Goal: Use online tool/utility: Utilize a website feature to perform a specific function

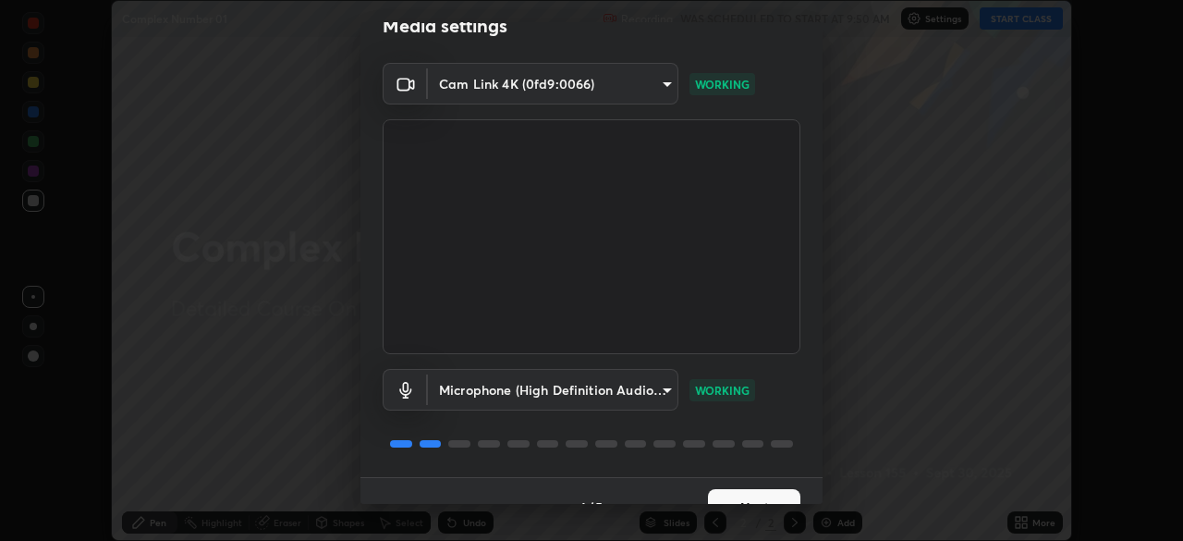
scroll to position [66, 0]
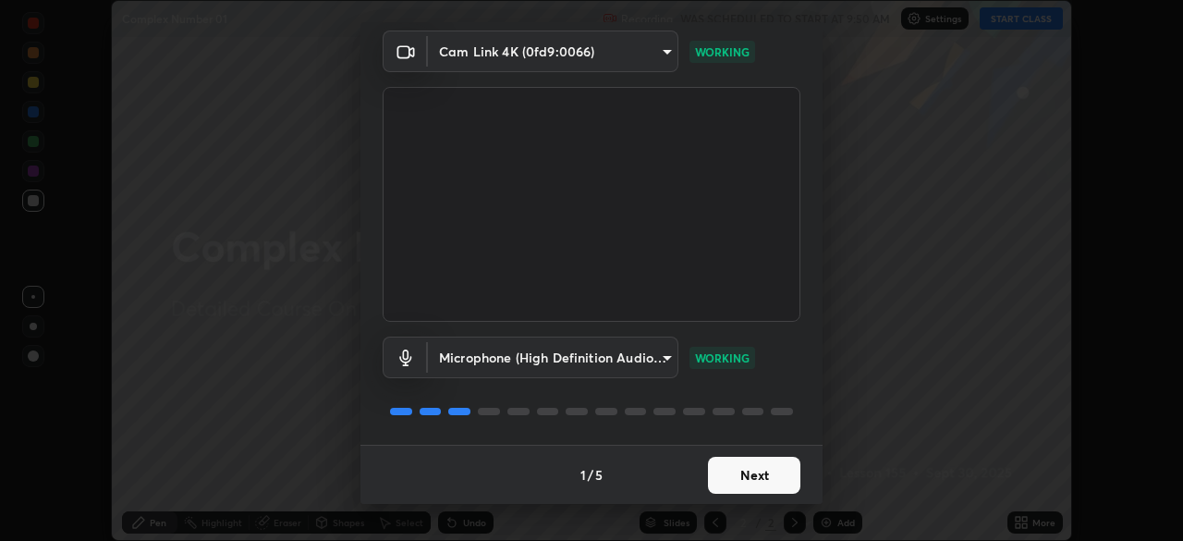
click at [749, 472] on button "Next" at bounding box center [754, 475] width 92 height 37
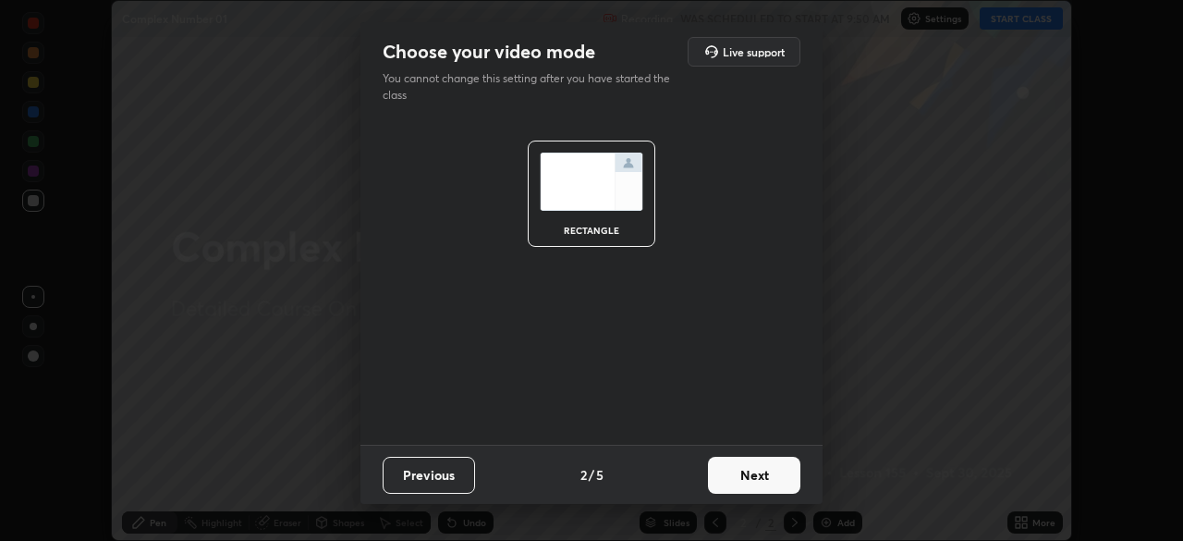
click at [755, 473] on button "Next" at bounding box center [754, 475] width 92 height 37
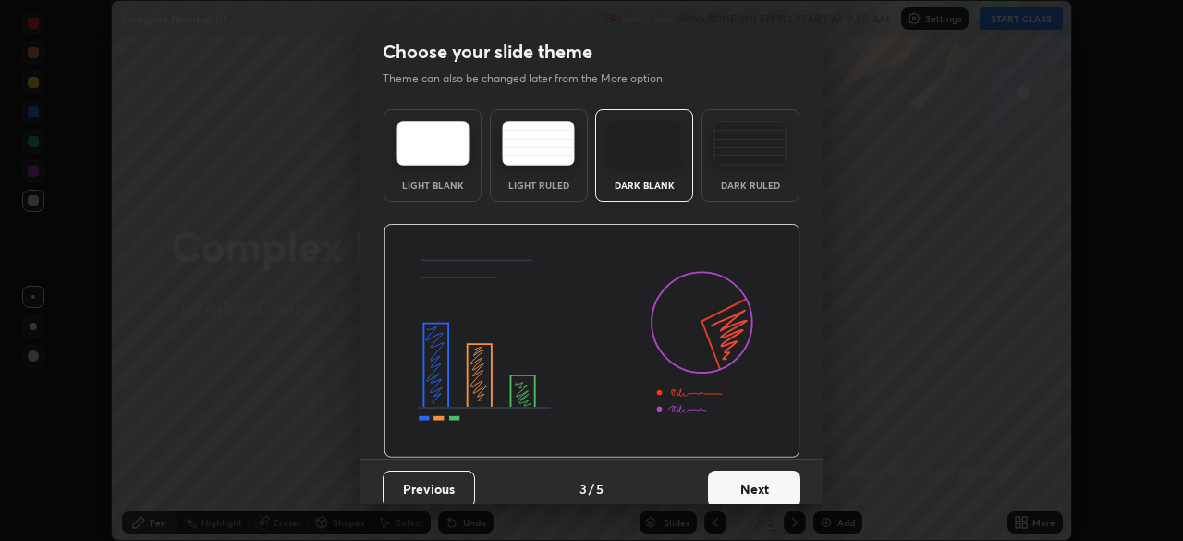
click at [762, 483] on button "Next" at bounding box center [754, 489] width 92 height 37
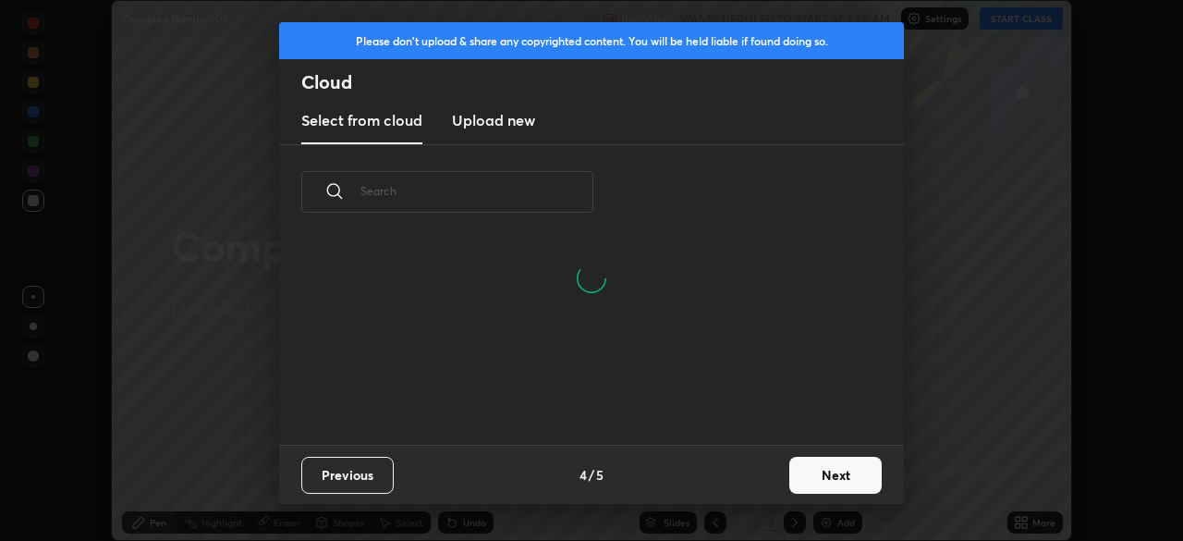
click at [851, 471] on button "Next" at bounding box center [836, 475] width 92 height 37
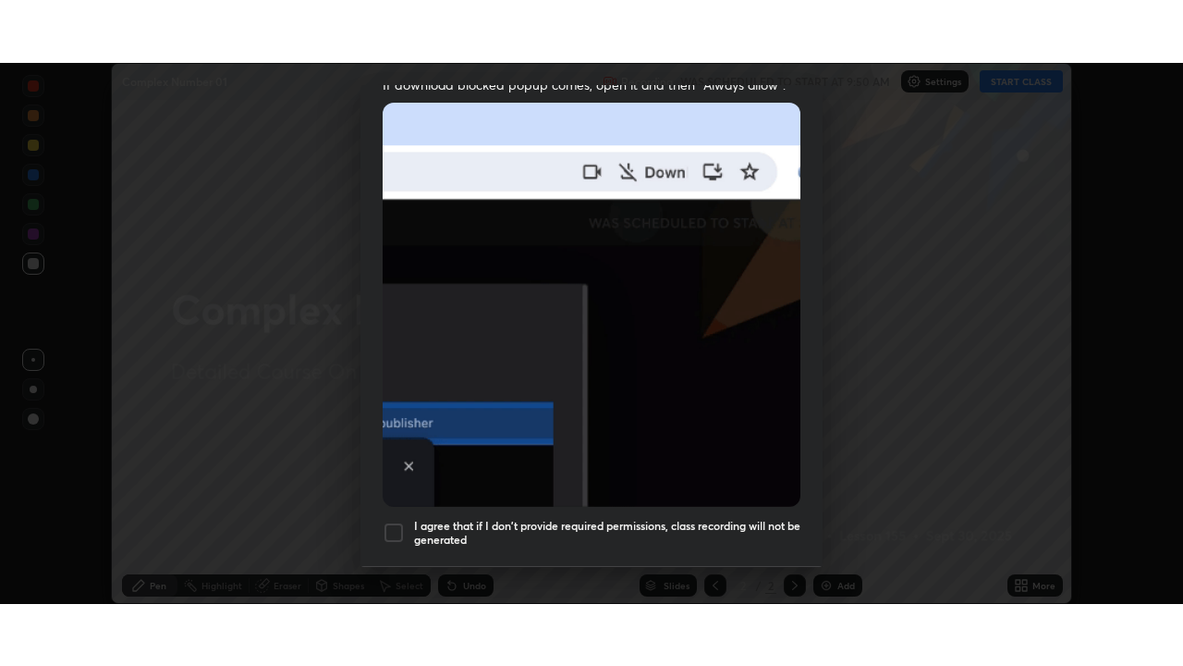
scroll to position [443, 0]
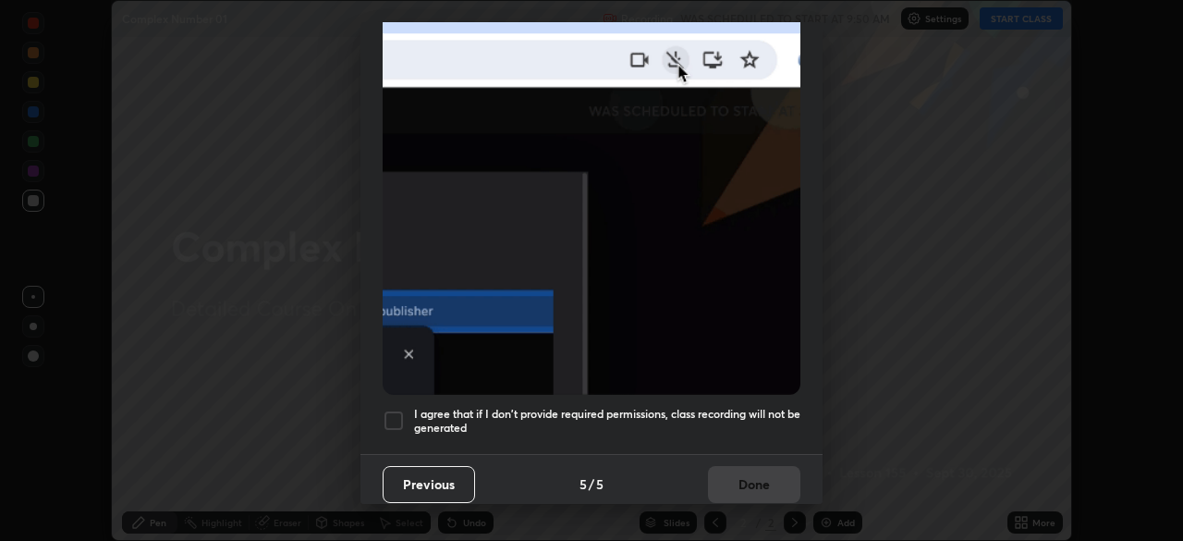
click at [395, 412] on div at bounding box center [394, 421] width 22 height 22
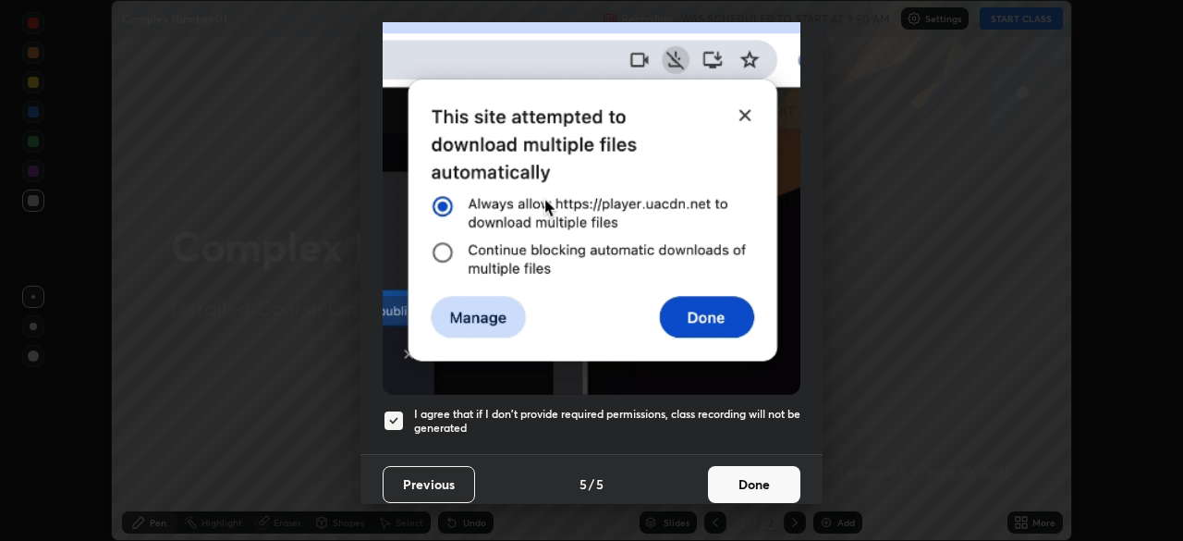
click at [744, 471] on button "Done" at bounding box center [754, 484] width 92 height 37
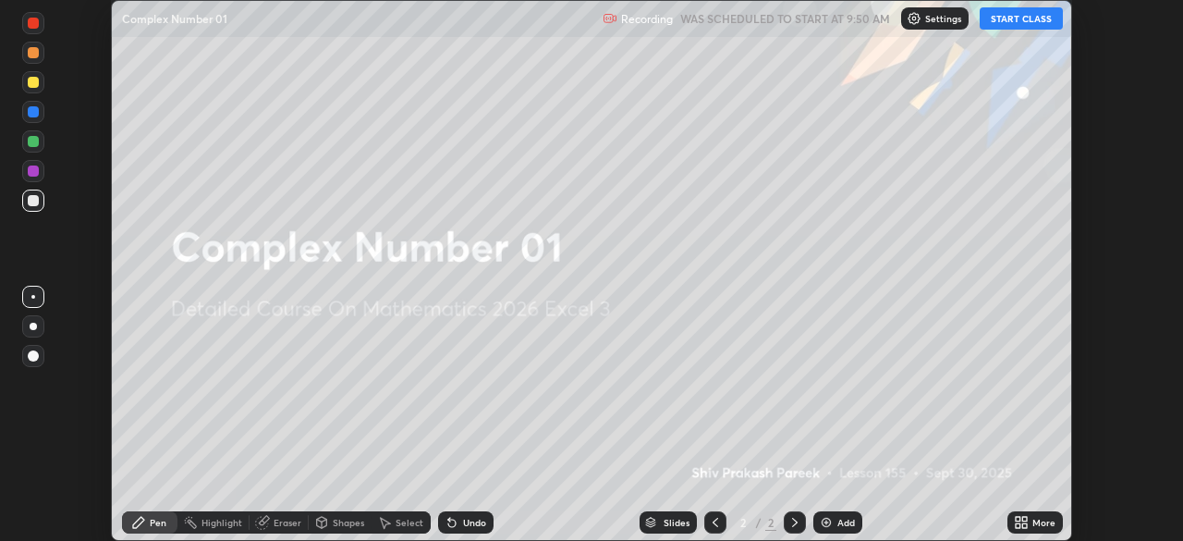
click at [1008, 24] on button "START CLASS" at bounding box center [1021, 18] width 83 height 22
click at [845, 513] on div "Add" at bounding box center [838, 522] width 49 height 22
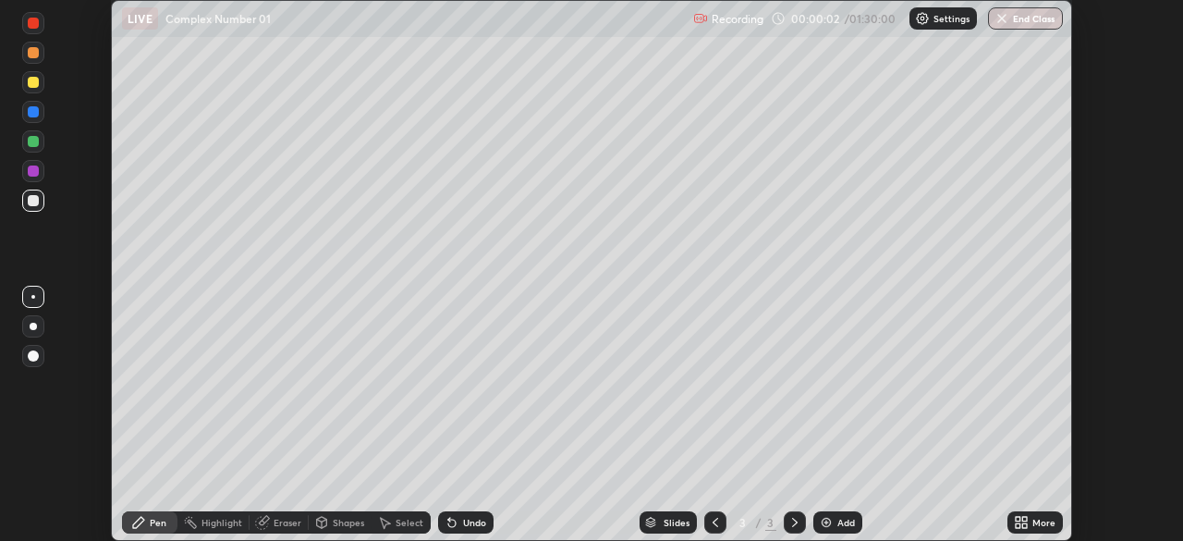
click at [1039, 525] on div "More" at bounding box center [1044, 522] width 23 height 9
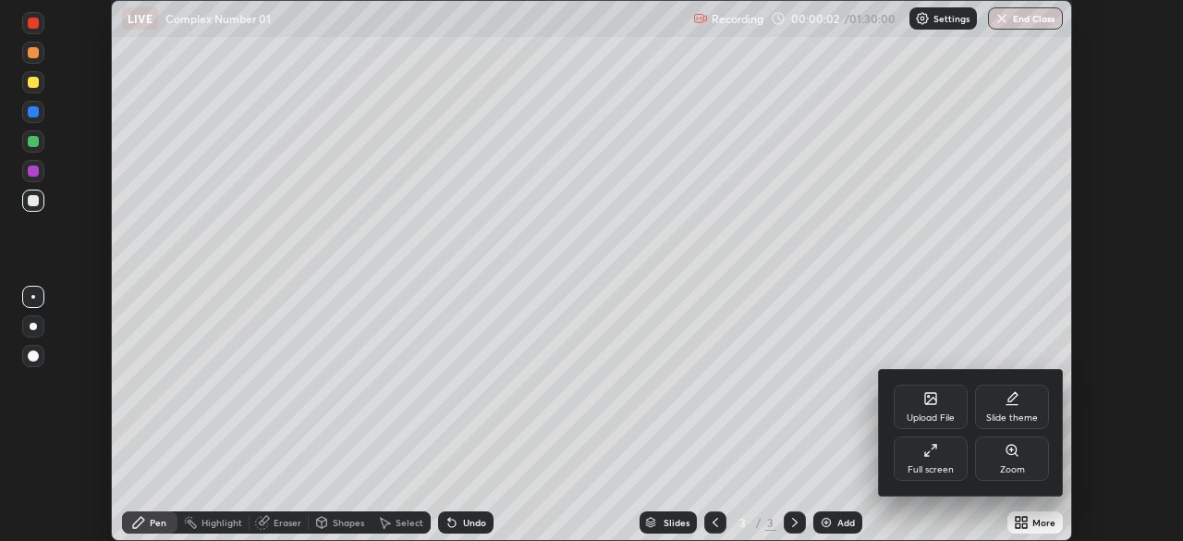
click at [1025, 403] on div "Slide theme" at bounding box center [1012, 407] width 74 height 44
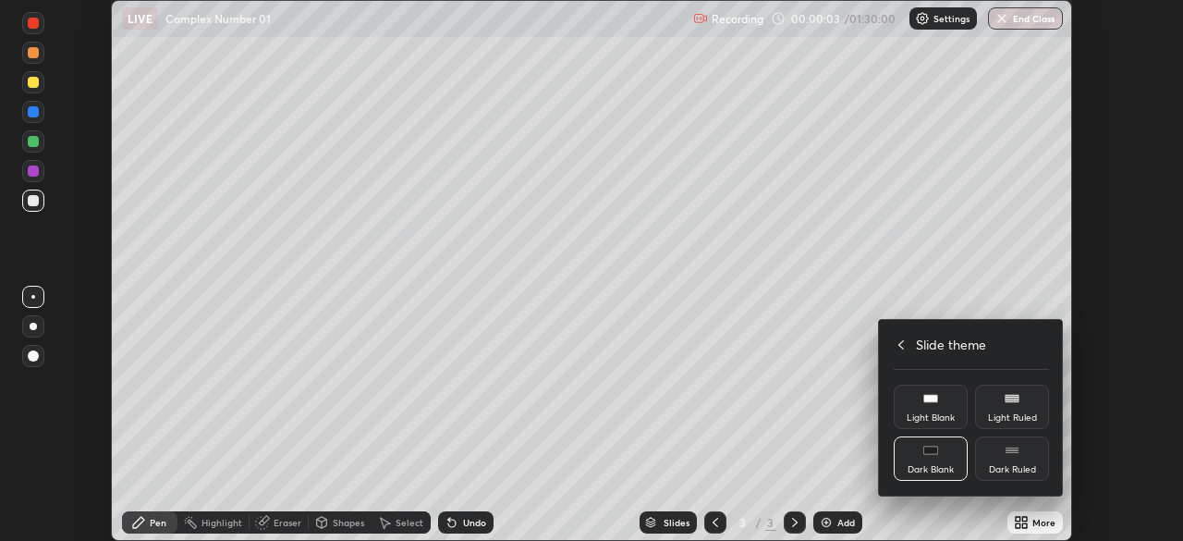
click at [1015, 459] on div "Dark Ruled" at bounding box center [1012, 458] width 74 height 44
click at [829, 450] on div at bounding box center [591, 270] width 1183 height 541
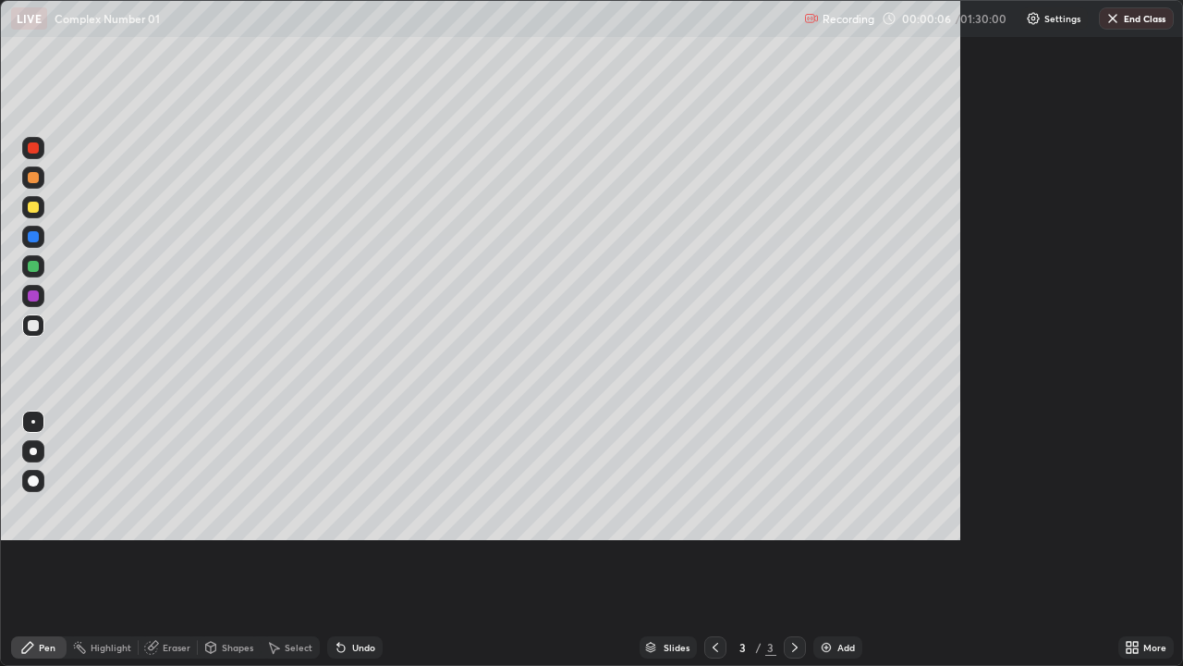
scroll to position [666, 1183]
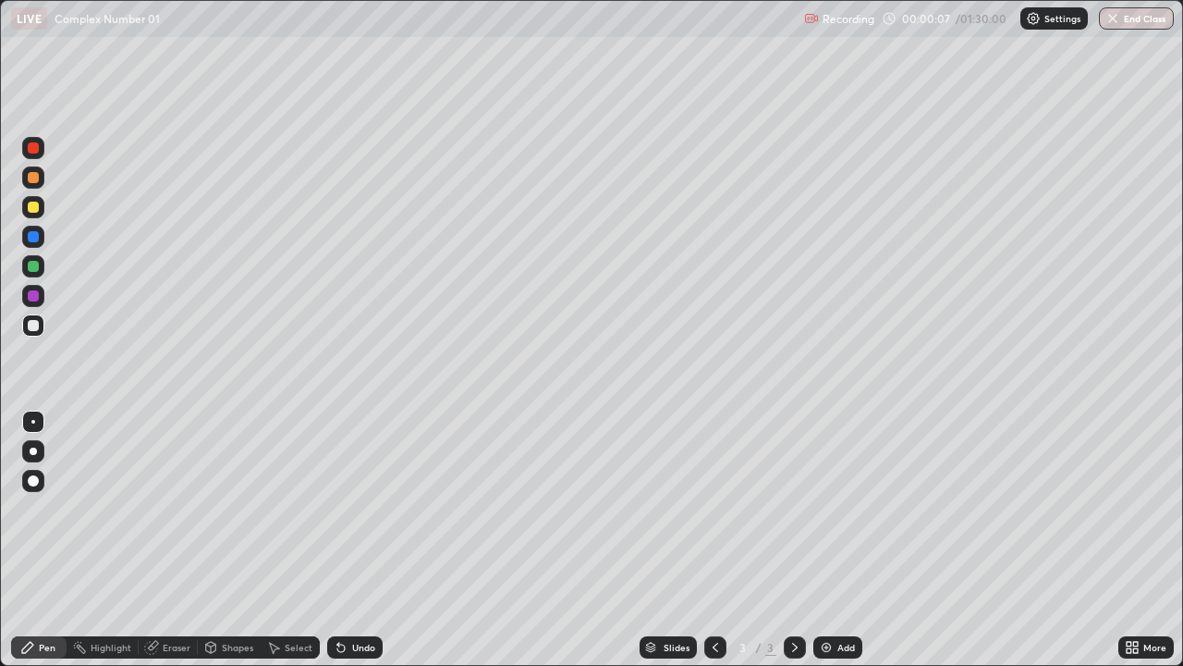
click at [833, 540] on div "Add" at bounding box center [838, 647] width 49 height 22
click at [33, 181] on div at bounding box center [33, 177] width 11 height 11
click at [39, 259] on div at bounding box center [33, 266] width 22 height 22
click at [35, 237] on div at bounding box center [33, 236] width 11 height 11
click at [846, 540] on div "Add" at bounding box center [847, 647] width 18 height 9
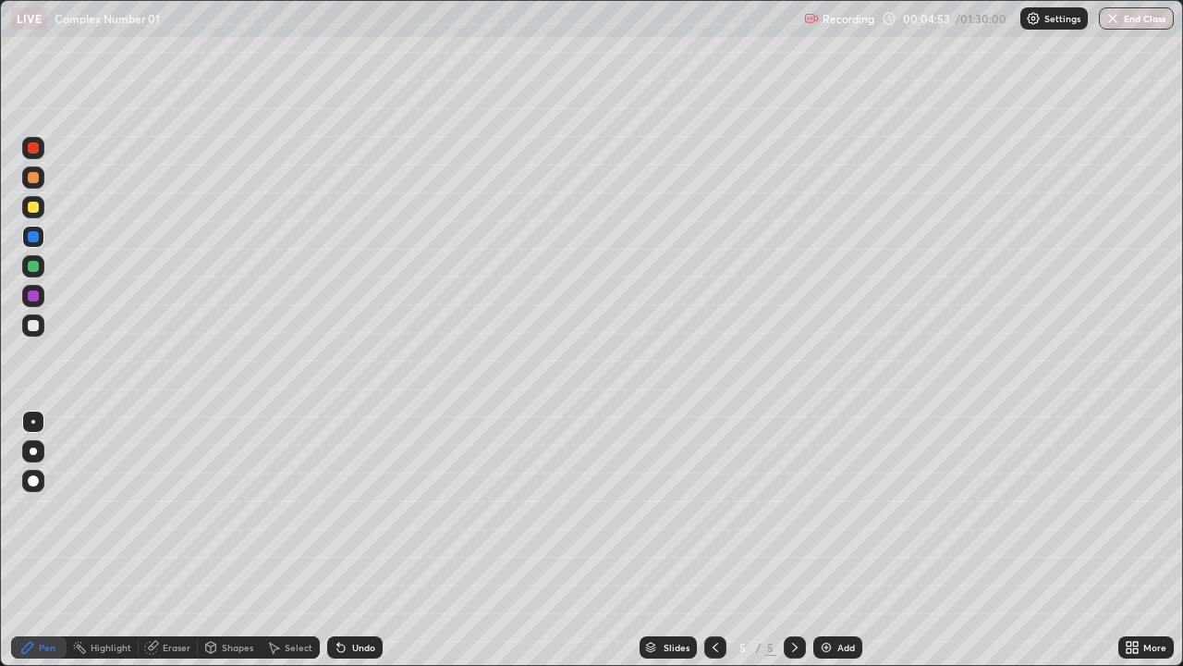
click at [33, 326] on div at bounding box center [33, 325] width 11 height 11
click at [364, 540] on div "Undo" at bounding box center [363, 647] width 23 height 9
click at [830, 540] on img at bounding box center [826, 647] width 15 height 15
click at [354, 540] on div "Undo" at bounding box center [354, 647] width 55 height 22
click at [351, 540] on div "Undo" at bounding box center [354, 647] width 55 height 22
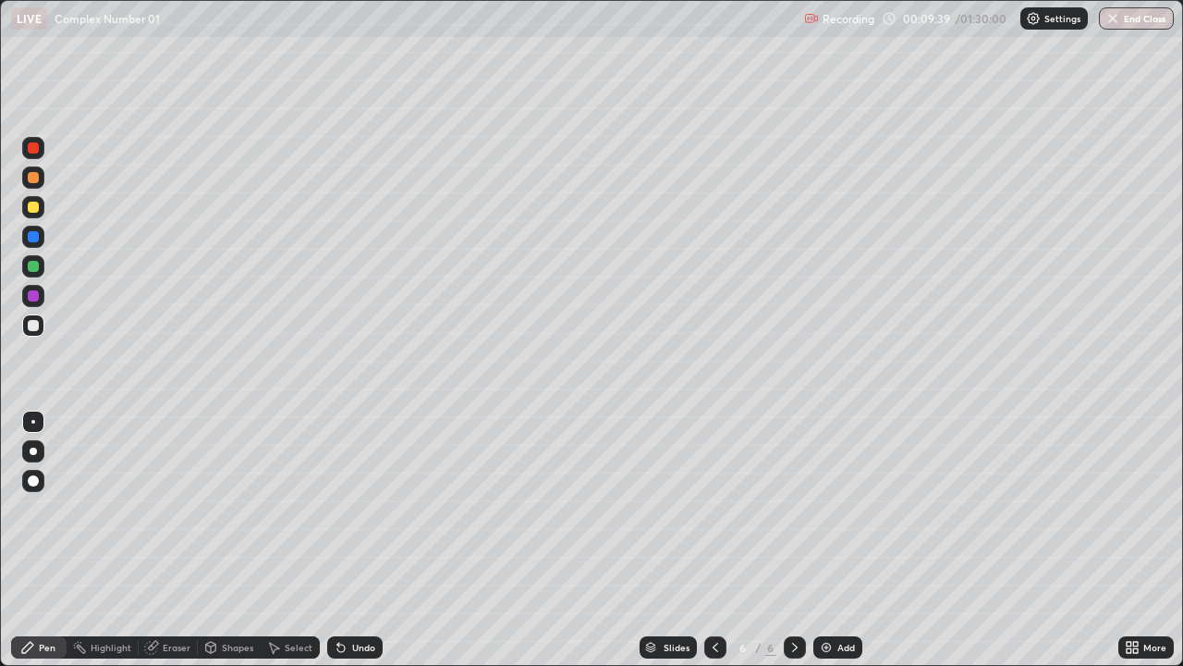
click at [26, 325] on div at bounding box center [33, 325] width 22 height 22
click at [34, 266] on div at bounding box center [33, 266] width 11 height 11
click at [838, 540] on div "Add" at bounding box center [838, 647] width 49 height 22
click at [704, 540] on div at bounding box center [715, 647] width 22 height 22
click at [847, 540] on div "Add" at bounding box center [847, 647] width 18 height 9
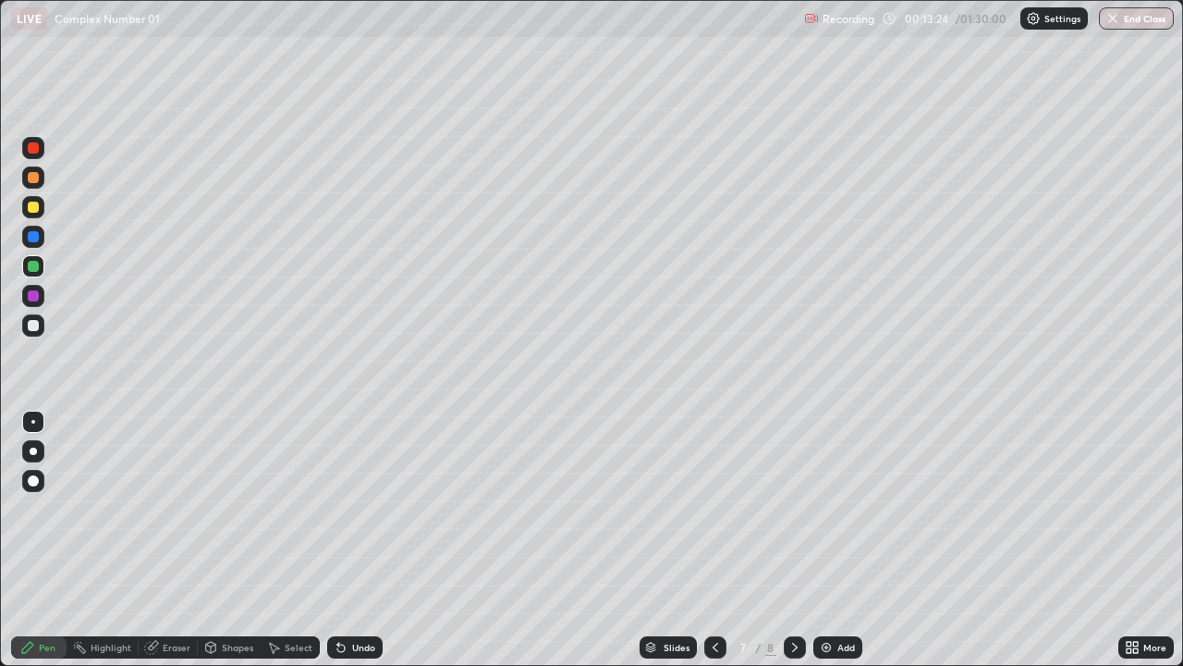
click at [31, 327] on div at bounding box center [33, 325] width 11 height 11
click at [30, 176] on div at bounding box center [33, 177] width 11 height 11
click at [33, 326] on div at bounding box center [33, 325] width 11 height 11
click at [31, 208] on div at bounding box center [33, 207] width 11 height 11
click at [171, 540] on div "Eraser" at bounding box center [177, 647] width 28 height 9
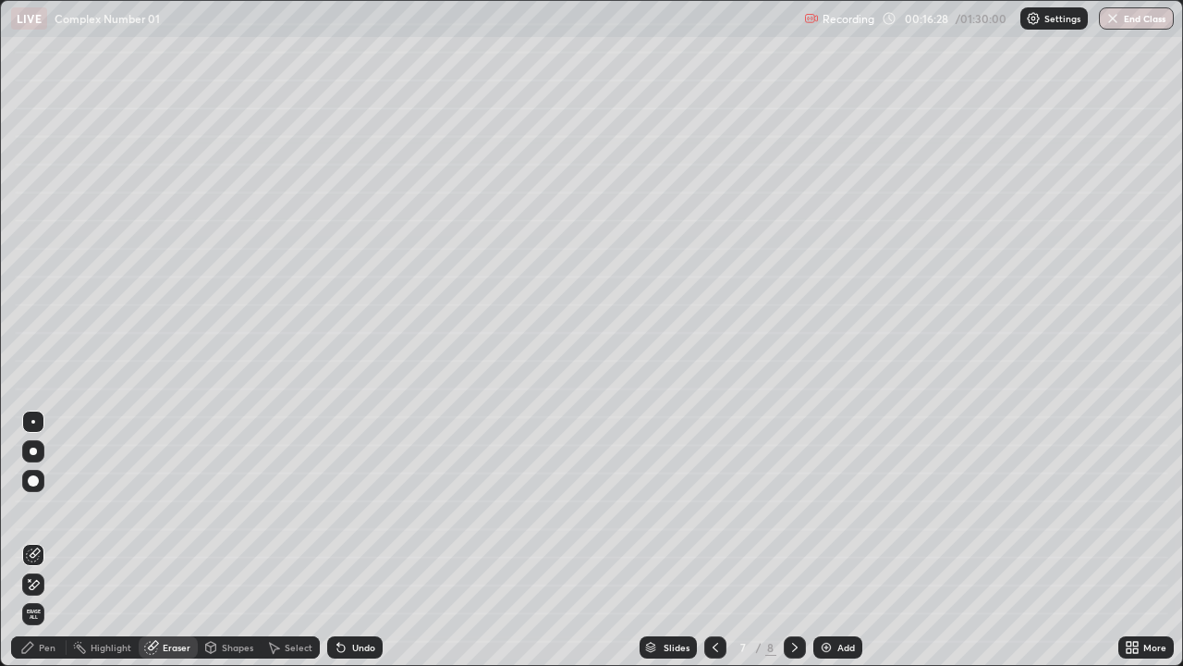
click at [43, 540] on div "Pen" at bounding box center [38, 647] width 55 height 22
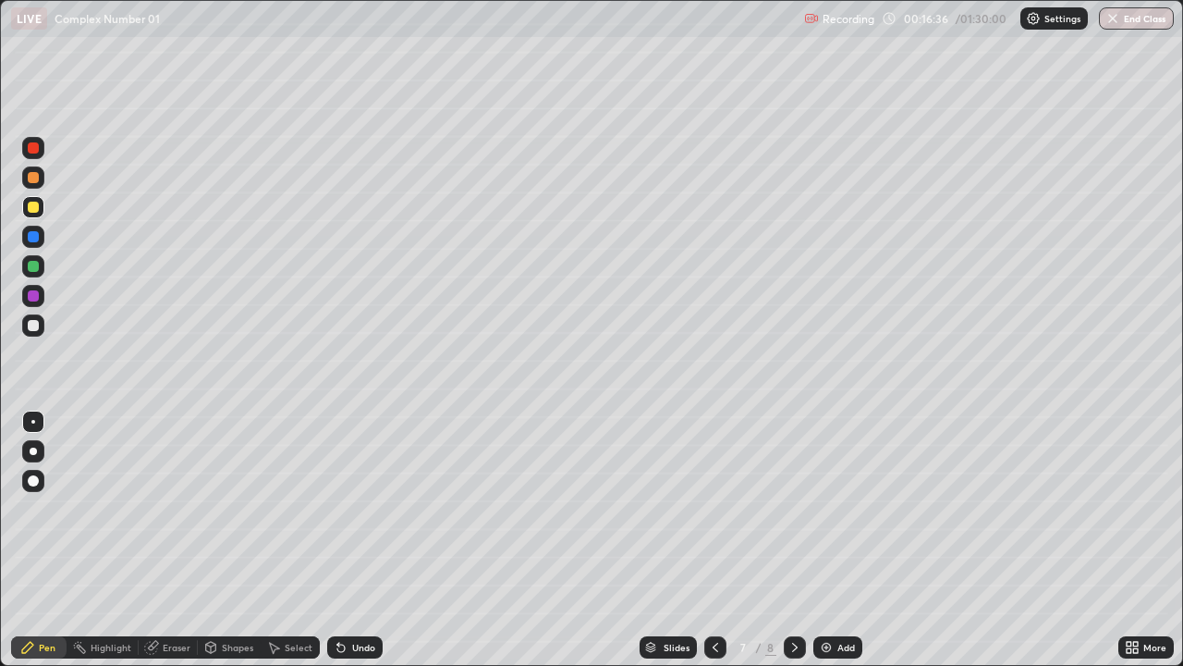
click at [34, 325] on div at bounding box center [33, 325] width 11 height 11
click at [716, 540] on icon at bounding box center [715, 647] width 15 height 15
click at [714, 540] on icon at bounding box center [715, 647] width 15 height 15
click at [792, 540] on icon at bounding box center [795, 647] width 6 height 9
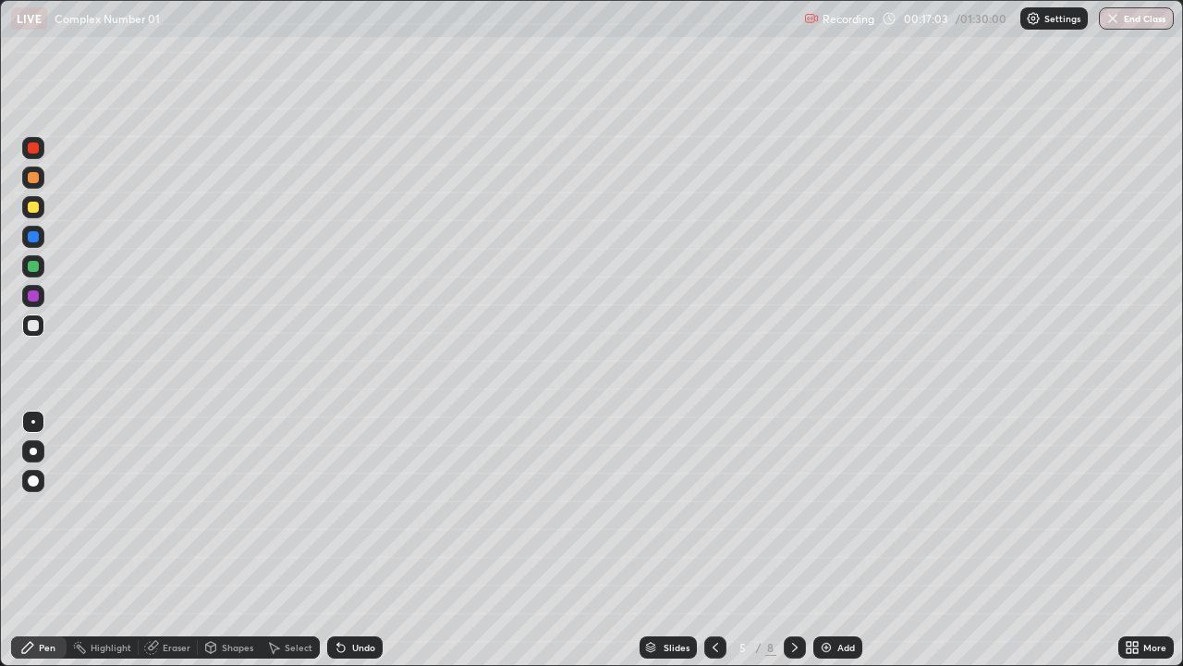
click at [790, 540] on icon at bounding box center [795, 647] width 15 height 15
click at [793, 540] on icon at bounding box center [795, 647] width 15 height 15
click at [35, 178] on div at bounding box center [33, 177] width 11 height 11
click at [34, 322] on div at bounding box center [33, 325] width 11 height 11
click at [31, 263] on div at bounding box center [33, 266] width 11 height 11
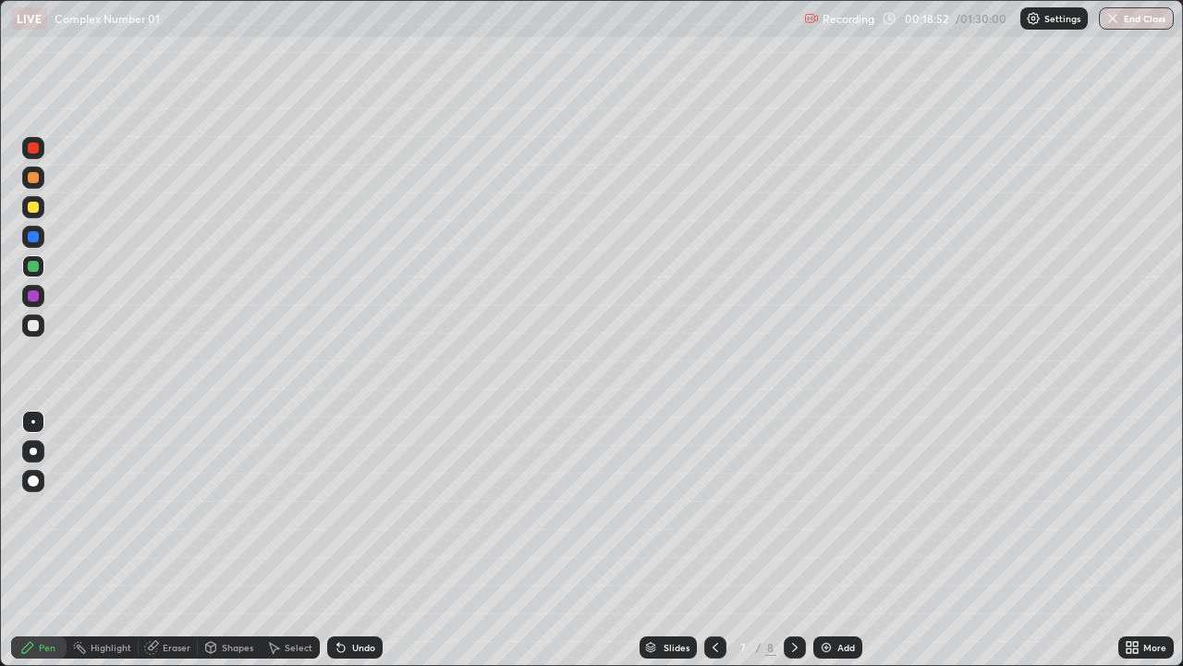
click at [30, 323] on div at bounding box center [33, 325] width 11 height 11
click at [793, 540] on icon at bounding box center [795, 647] width 15 height 15
click at [34, 212] on div at bounding box center [33, 207] width 11 height 11
click at [31, 330] on div at bounding box center [33, 325] width 11 height 11
click at [34, 268] on div at bounding box center [33, 266] width 11 height 11
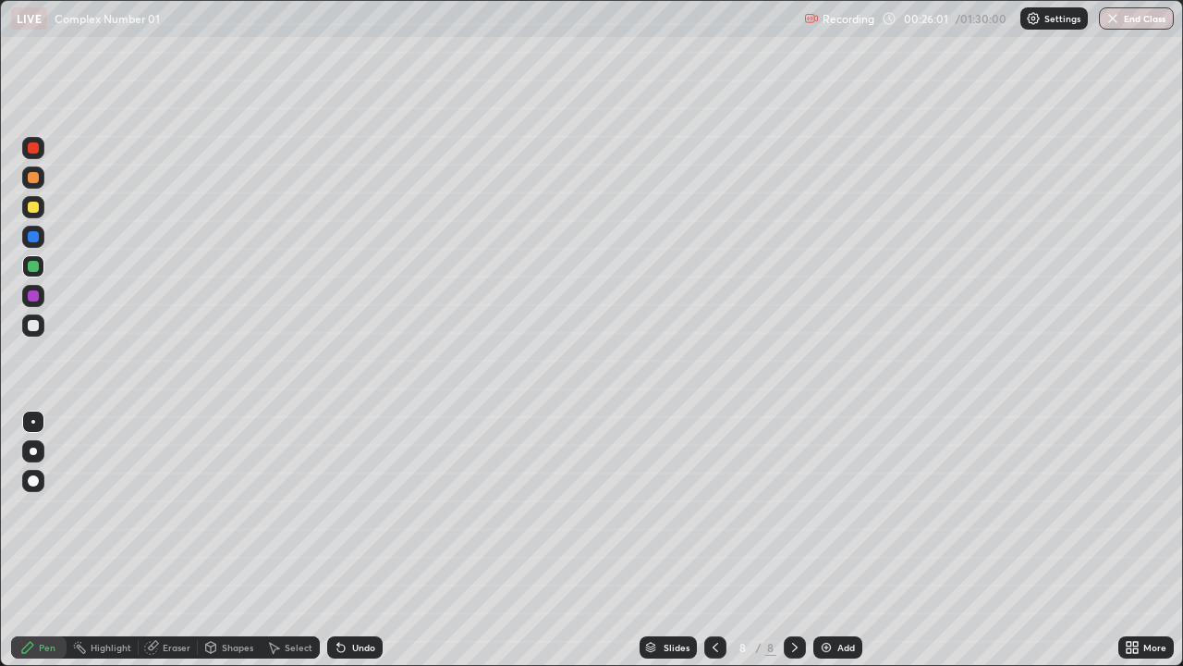
click at [33, 322] on div at bounding box center [33, 325] width 11 height 11
click at [43, 330] on div at bounding box center [33, 325] width 22 height 22
click at [713, 540] on icon at bounding box center [715, 647] width 15 height 15
click at [793, 540] on icon at bounding box center [795, 647] width 15 height 15
click at [724, 540] on div at bounding box center [715, 647] width 22 height 22
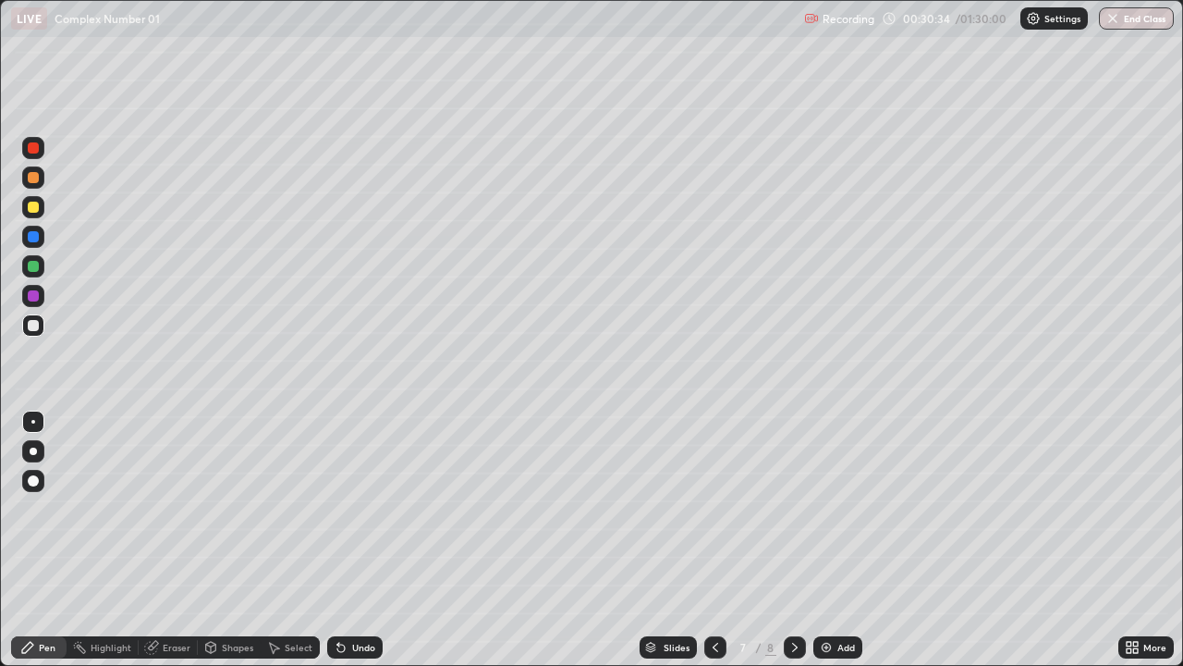
click at [795, 540] on icon at bounding box center [795, 647] width 6 height 9
click at [838, 415] on icon at bounding box center [845, 422] width 15 height 15
click at [835, 540] on div "Add" at bounding box center [838, 647] width 49 height 22
click at [31, 263] on div at bounding box center [33, 266] width 11 height 11
click at [32, 328] on div at bounding box center [33, 325] width 11 height 11
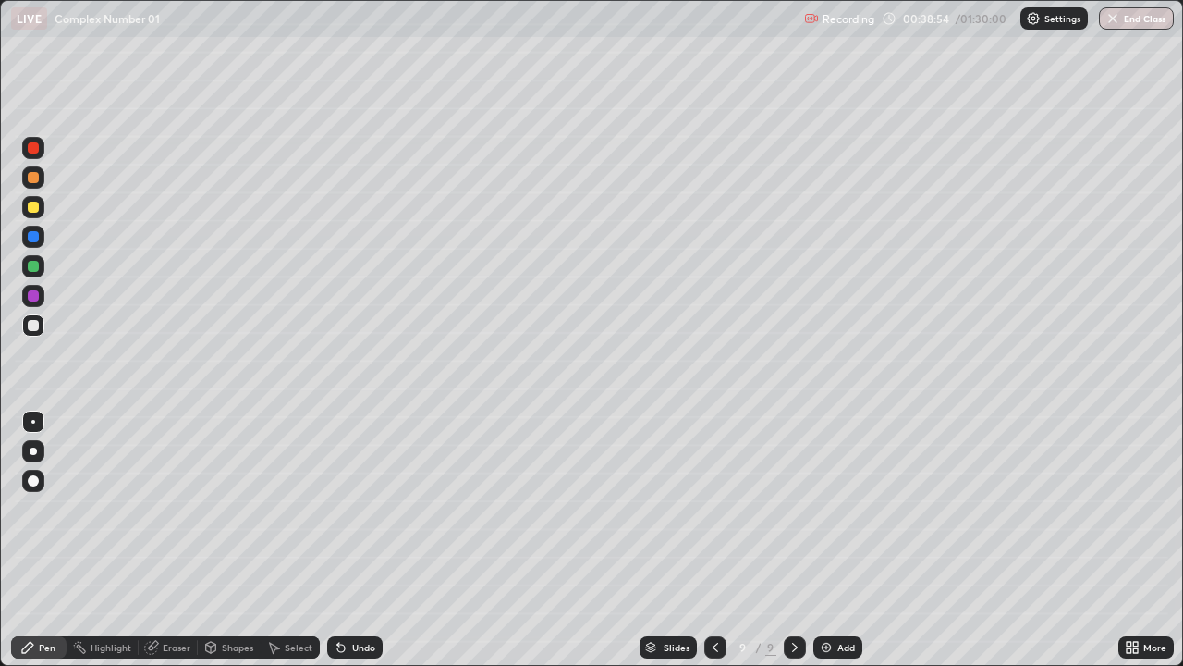
click at [362, 540] on div "Undo" at bounding box center [363, 647] width 23 height 9
click at [345, 540] on icon at bounding box center [341, 647] width 15 height 15
click at [359, 540] on div "Undo" at bounding box center [363, 647] width 23 height 9
click at [37, 261] on div at bounding box center [33, 266] width 22 height 22
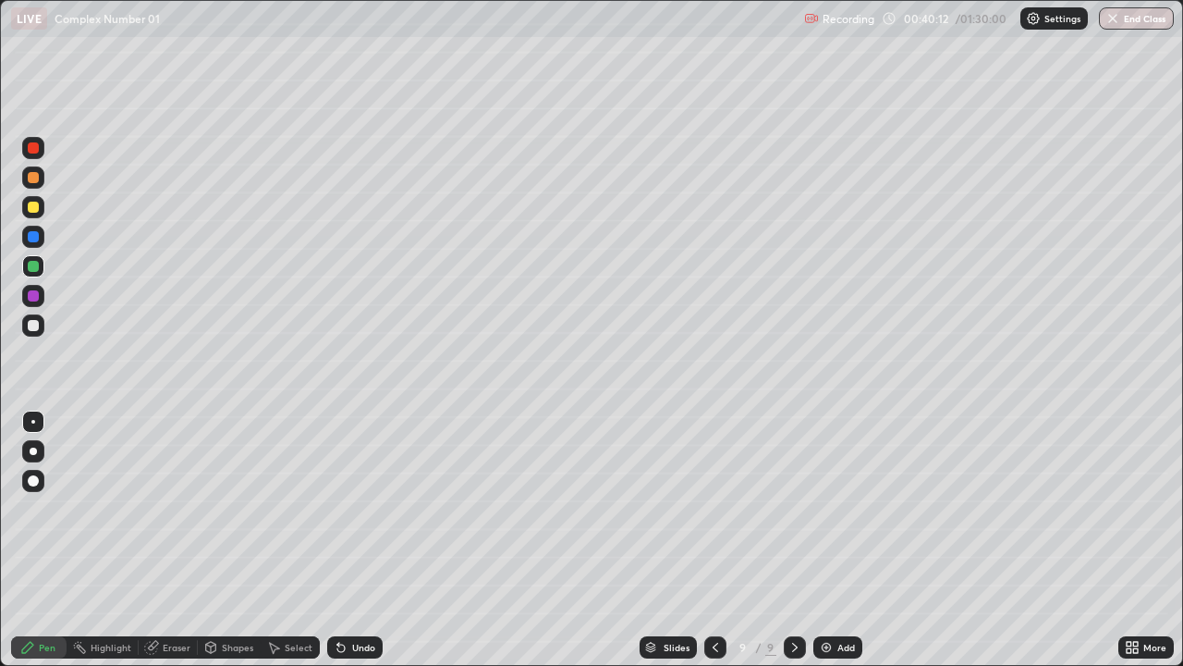
click at [31, 323] on div at bounding box center [33, 325] width 11 height 11
click at [37, 266] on div at bounding box center [33, 266] width 11 height 11
click at [26, 323] on div at bounding box center [33, 325] width 22 height 22
click at [358, 540] on div "Undo" at bounding box center [363, 647] width 23 height 9
click at [714, 540] on icon at bounding box center [715, 647] width 15 height 15
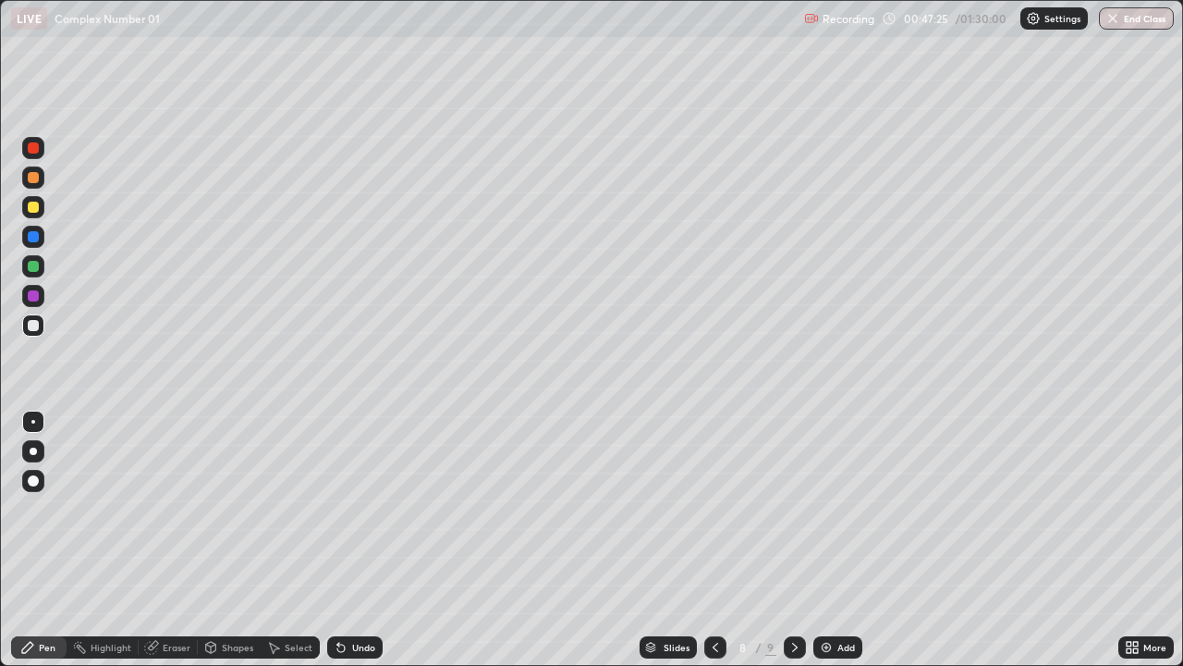
click at [793, 540] on icon at bounding box center [795, 647] width 15 height 15
click at [366, 540] on div "Undo" at bounding box center [363, 647] width 23 height 9
click at [369, 540] on div "Undo" at bounding box center [354, 647] width 55 height 22
click at [370, 540] on div "Undo" at bounding box center [363, 647] width 23 height 9
click at [369, 540] on div "Undo" at bounding box center [363, 647] width 23 height 9
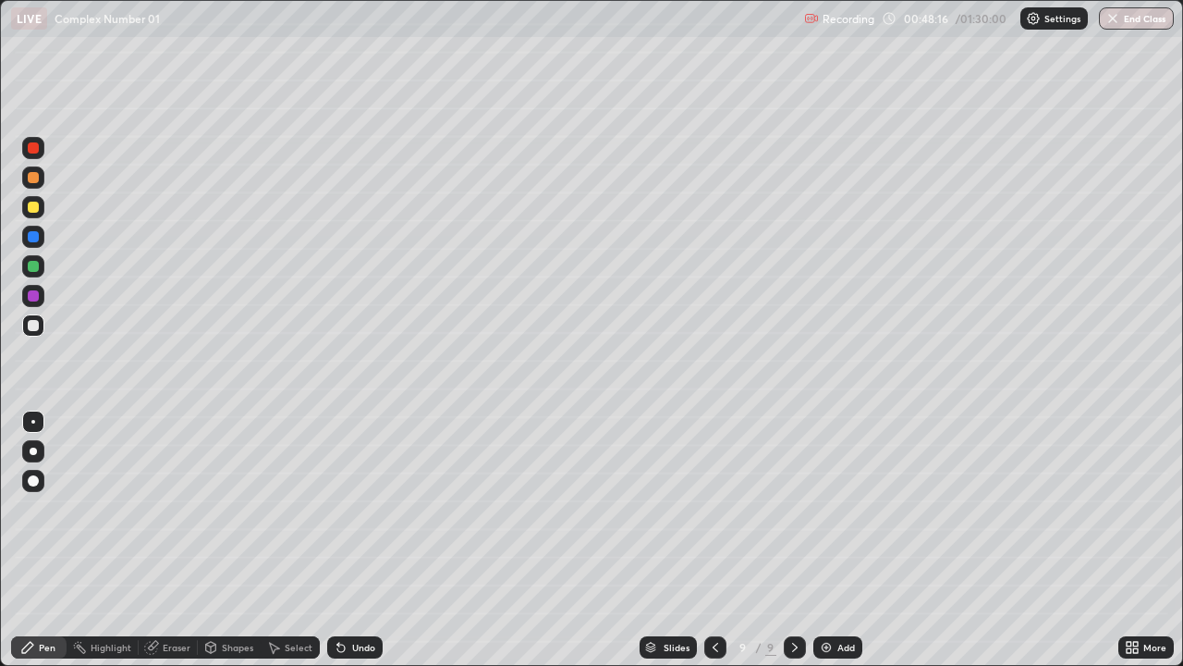
click at [368, 540] on div "Undo" at bounding box center [363, 647] width 23 height 9
click at [369, 540] on div "Undo" at bounding box center [363, 647] width 23 height 9
click at [371, 540] on div "Undo" at bounding box center [363, 647] width 23 height 9
click at [370, 540] on div "Undo" at bounding box center [363, 647] width 23 height 9
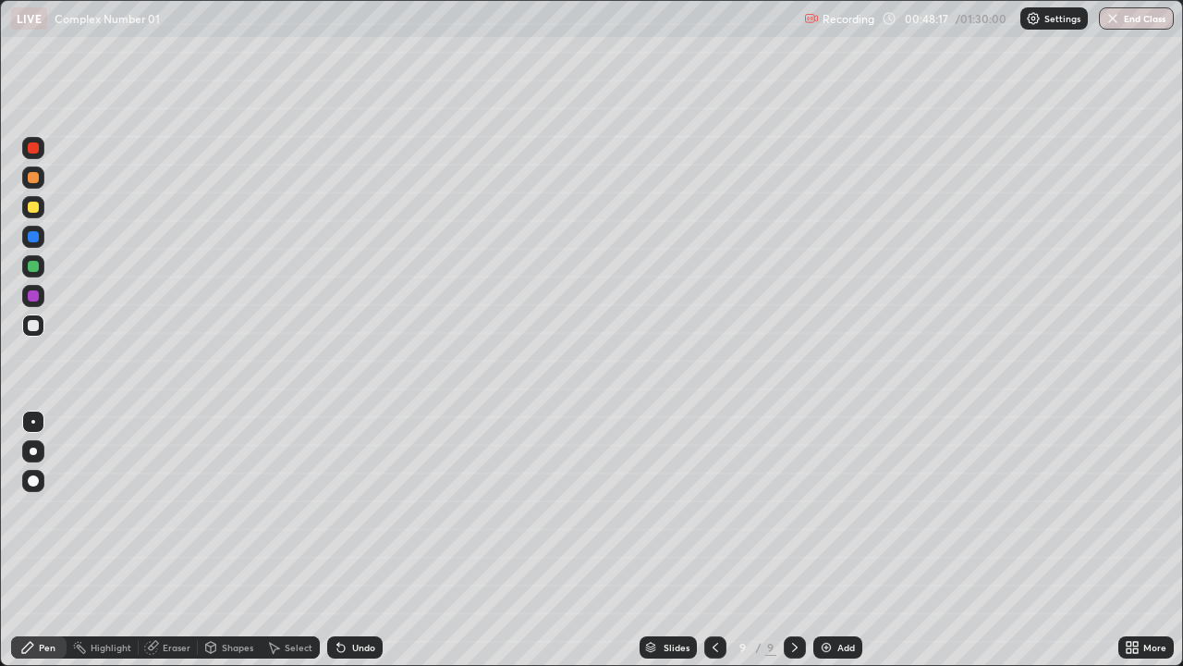
click at [369, 540] on div "Undo" at bounding box center [363, 647] width 23 height 9
click at [833, 540] on div "Add" at bounding box center [838, 647] width 49 height 22
click at [716, 540] on icon at bounding box center [714, 647] width 15 height 15
click at [791, 540] on icon at bounding box center [795, 647] width 15 height 15
click at [361, 540] on div "Undo" at bounding box center [363, 647] width 23 height 9
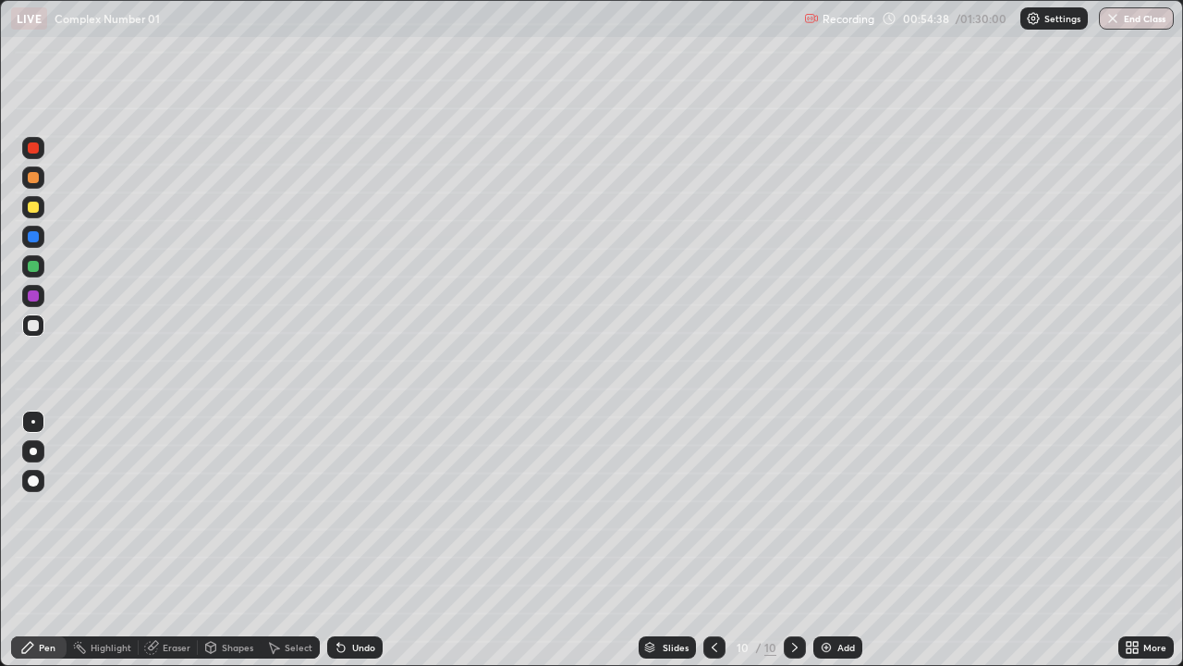
click at [352, 540] on div "Undo" at bounding box center [354, 647] width 55 height 22
click at [35, 265] on div at bounding box center [33, 266] width 11 height 11
click at [839, 540] on div "Add" at bounding box center [847, 647] width 18 height 9
click at [34, 336] on div at bounding box center [33, 325] width 22 height 22
click at [175, 540] on div "Eraser" at bounding box center [177, 647] width 28 height 9
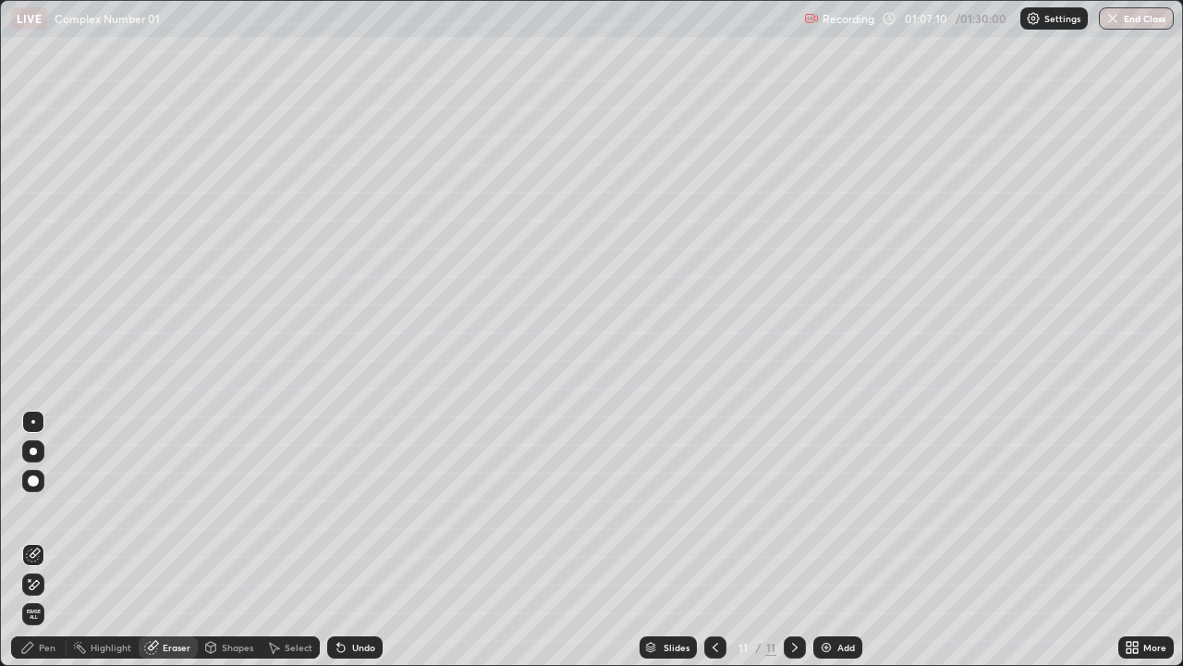
click at [37, 540] on div "Pen" at bounding box center [38, 647] width 55 height 22
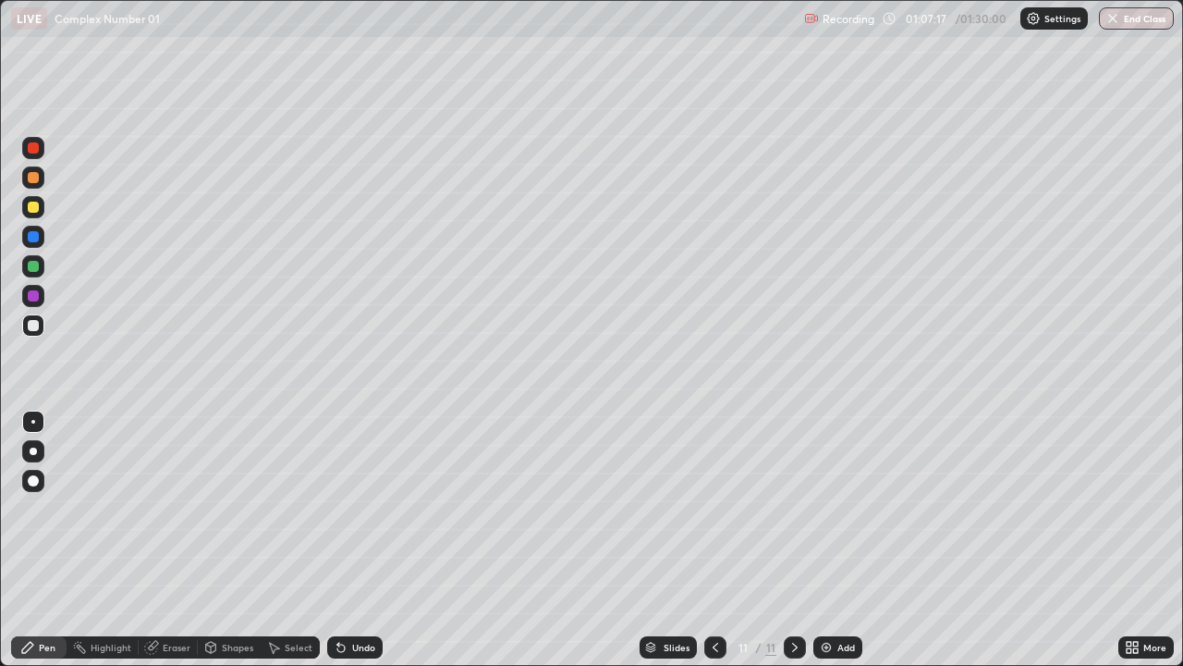
click at [34, 209] on div at bounding box center [33, 207] width 11 height 11
click at [40, 267] on div at bounding box center [33, 266] width 22 height 22
click at [31, 209] on div at bounding box center [33, 207] width 11 height 11
click at [33, 325] on div at bounding box center [33, 325] width 11 height 11
click at [292, 540] on div "Select" at bounding box center [299, 647] width 28 height 9
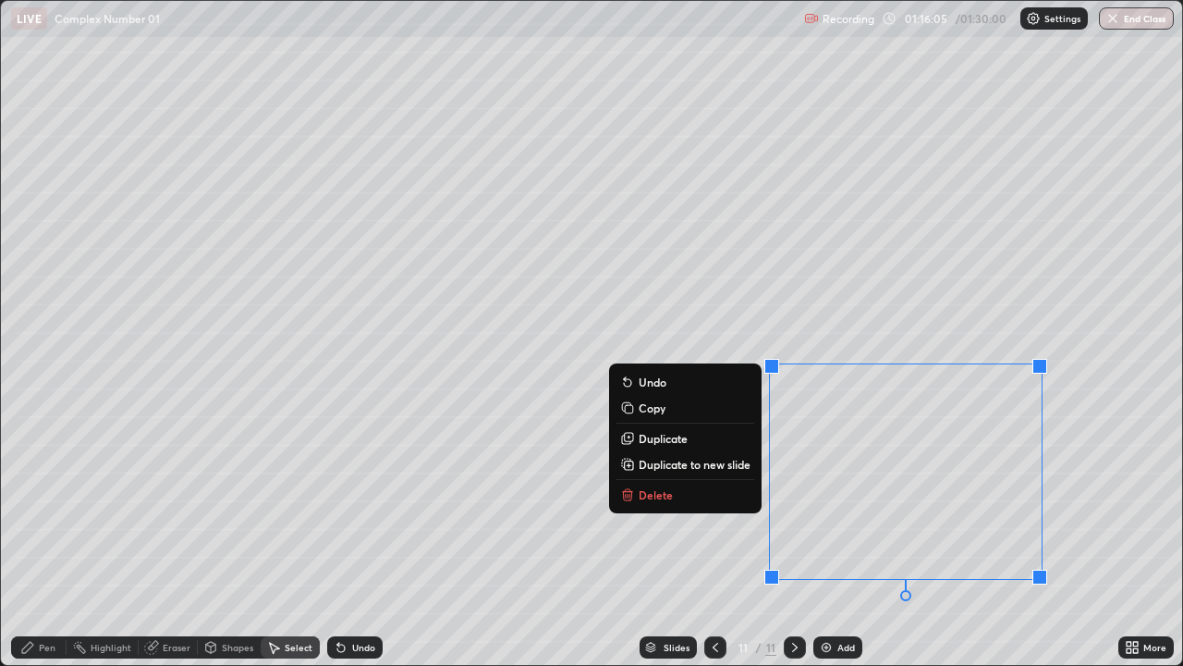
click at [670, 492] on button "Delete" at bounding box center [686, 495] width 138 height 22
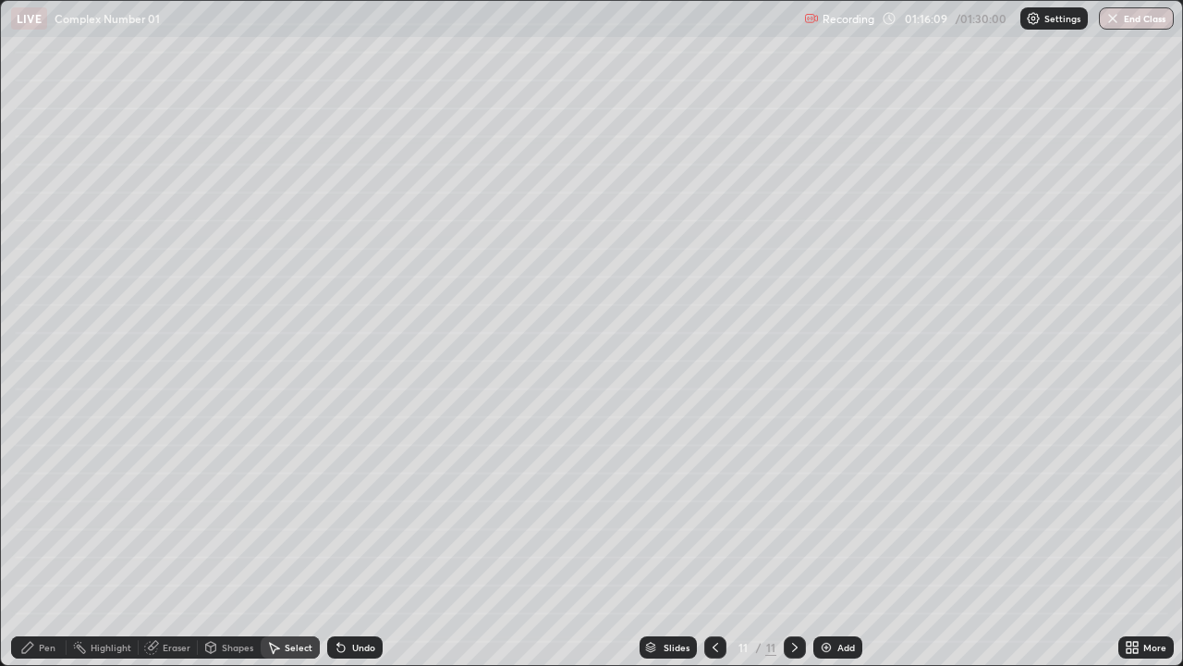
click at [48, 540] on div "Pen" at bounding box center [38, 647] width 55 height 22
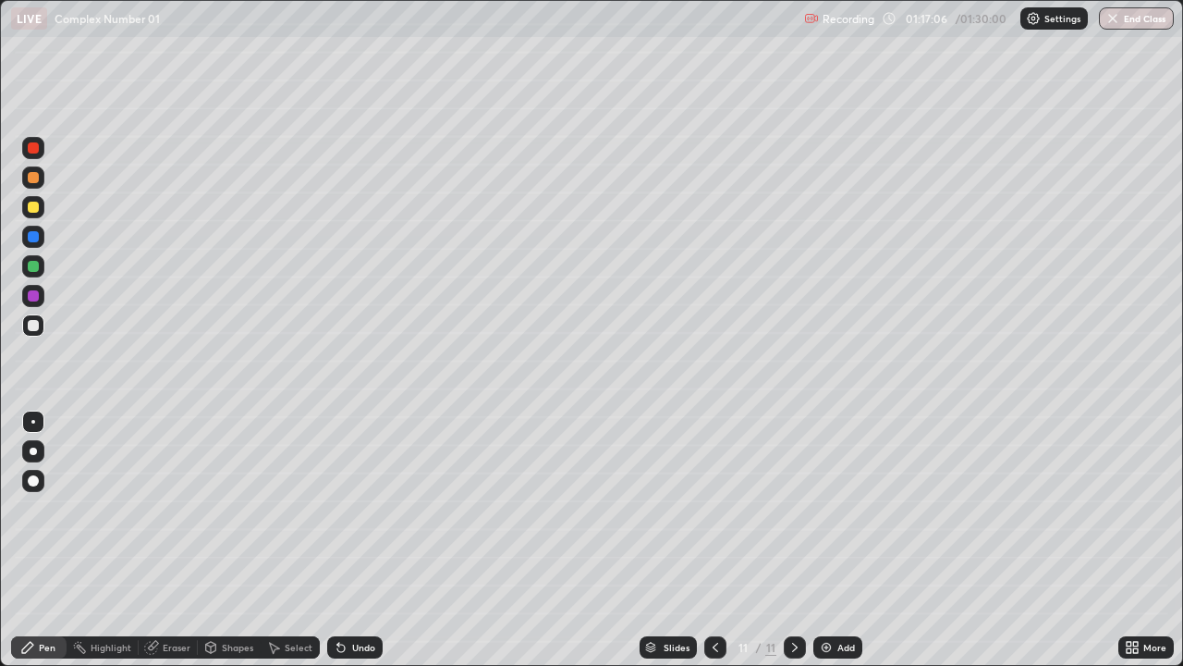
click at [31, 235] on div at bounding box center [33, 236] width 11 height 11
click at [33, 154] on div at bounding box center [33, 148] width 22 height 22
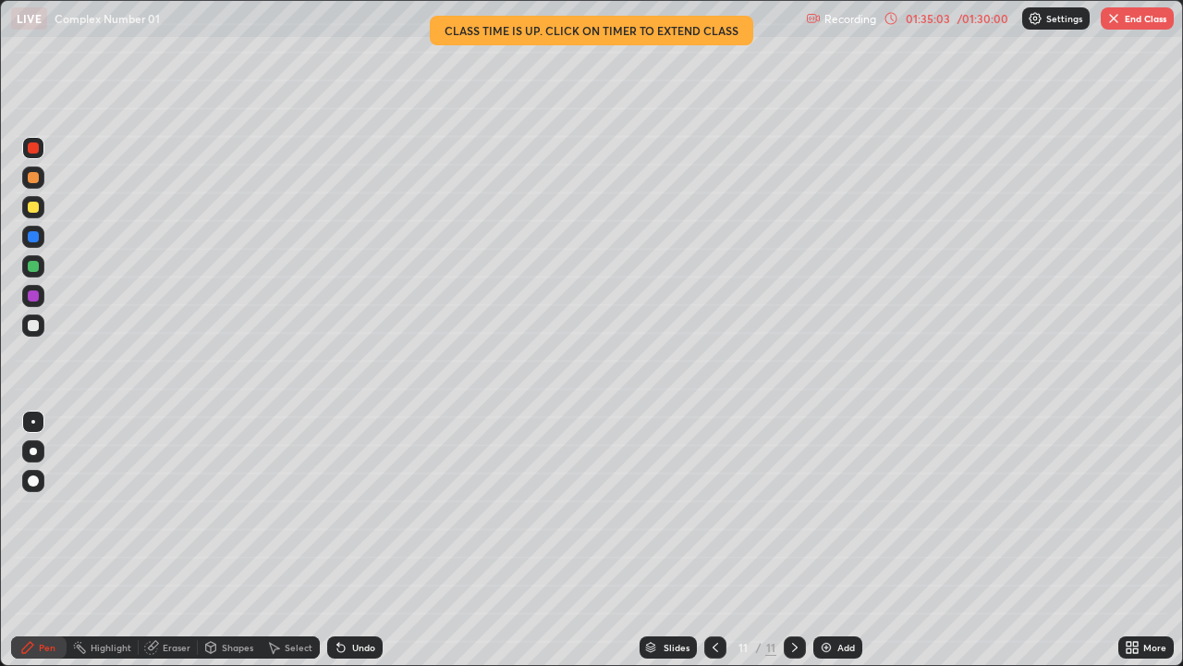
click at [1123, 21] on button "End Class" at bounding box center [1137, 18] width 73 height 22
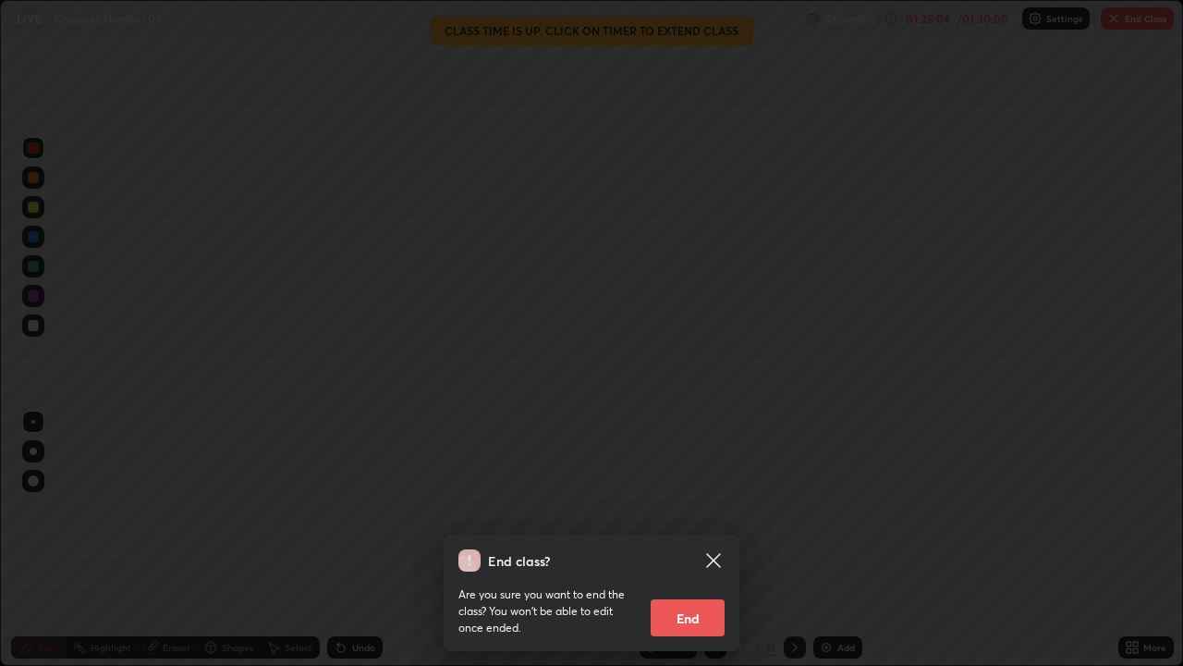
click at [693, 540] on button "End" at bounding box center [688, 617] width 74 height 37
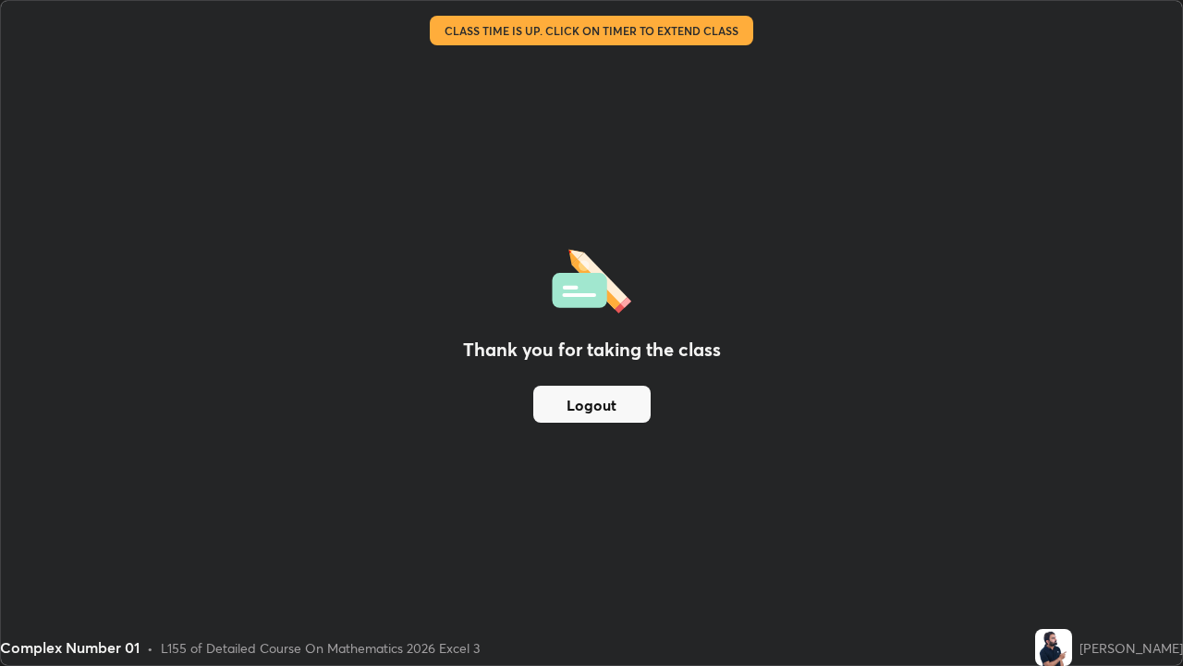
click at [603, 411] on button "Logout" at bounding box center [591, 404] width 117 height 37
click at [601, 402] on button "Logout" at bounding box center [591, 404] width 117 height 37
